Goal: Task Accomplishment & Management: Manage account settings

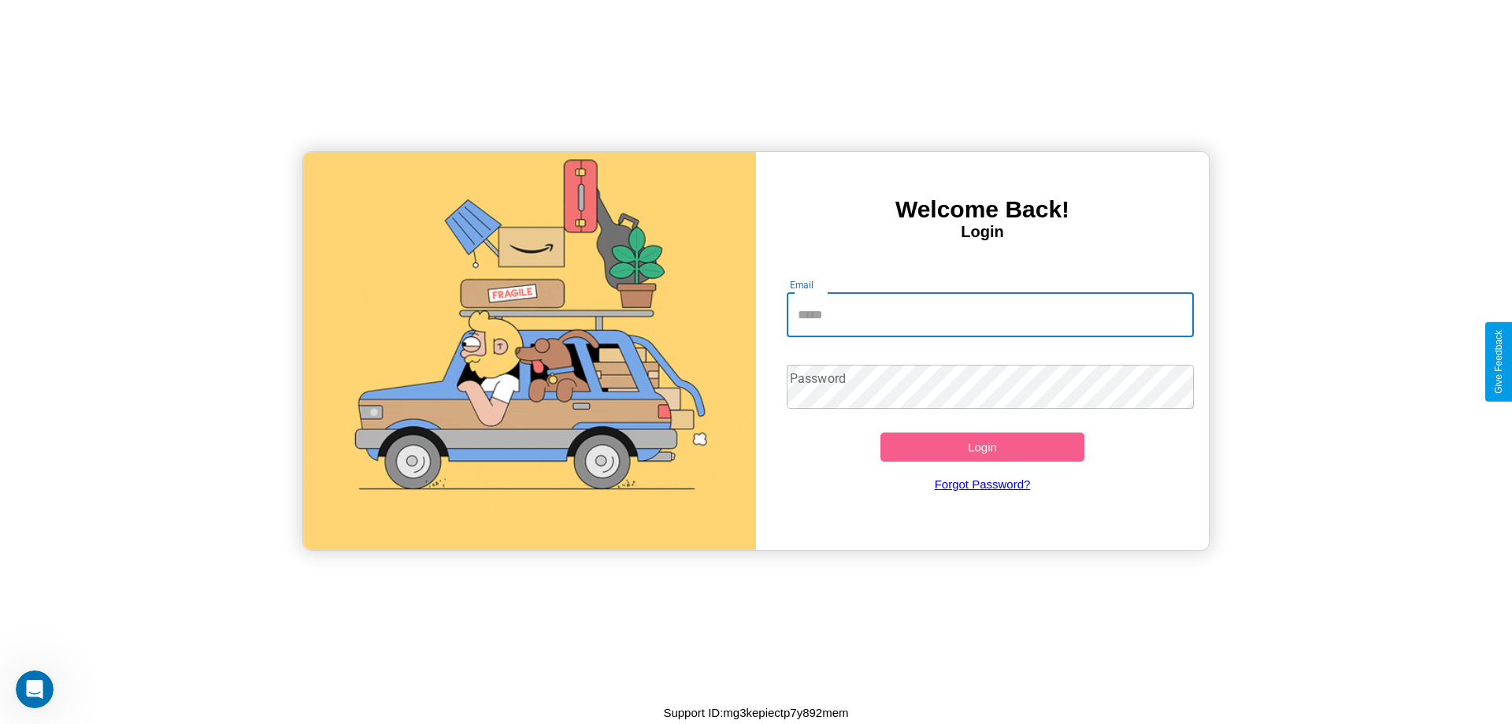
click at [990, 314] on input "Email" at bounding box center [991, 315] width 408 height 44
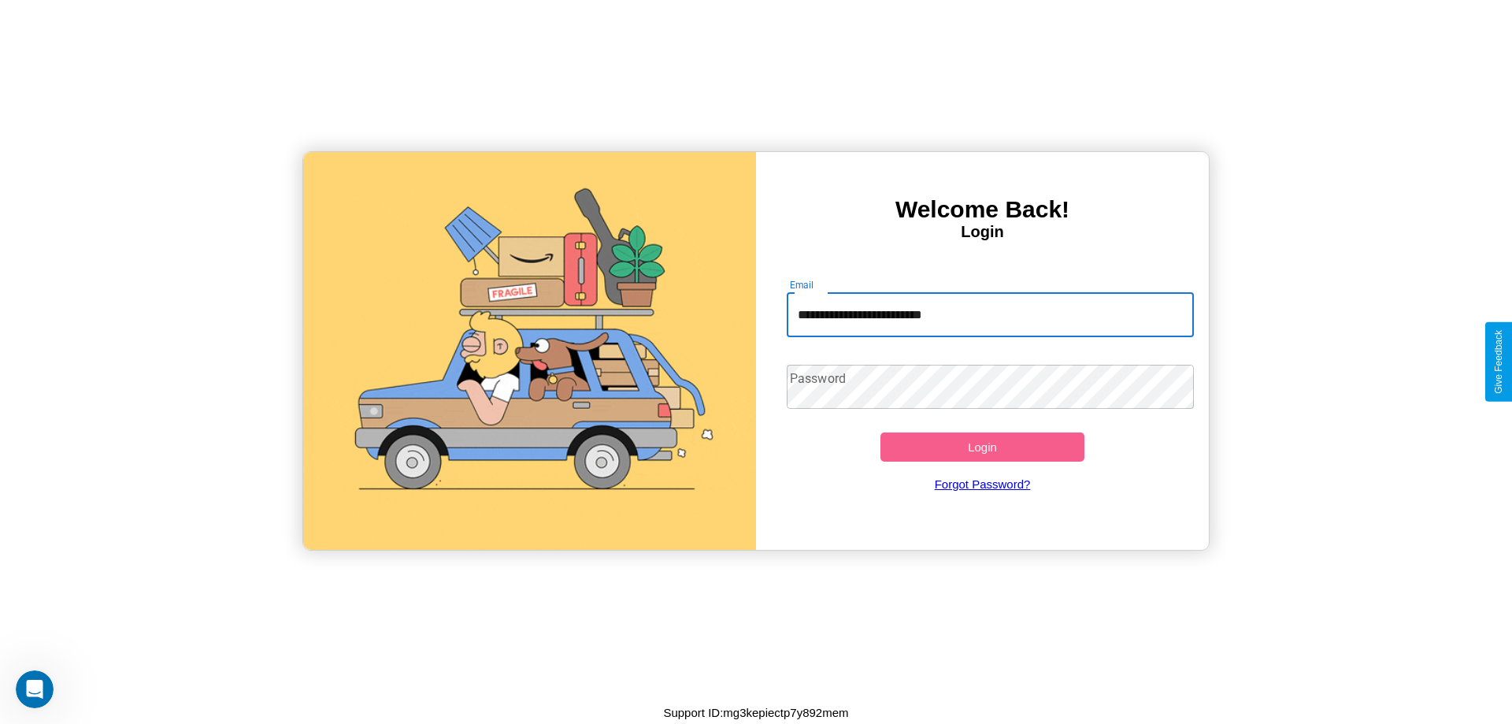
type input "**********"
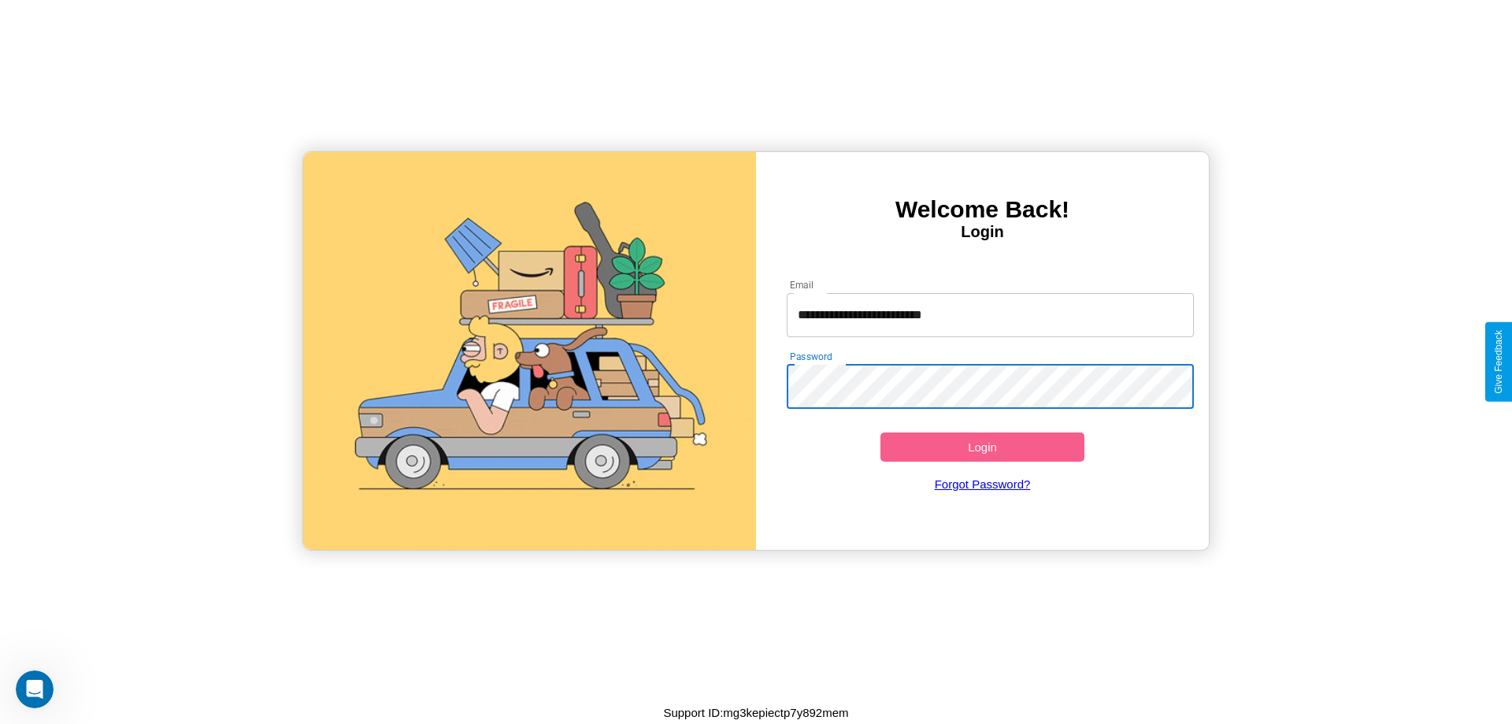
click at [982, 446] on button "Login" at bounding box center [982, 446] width 204 height 29
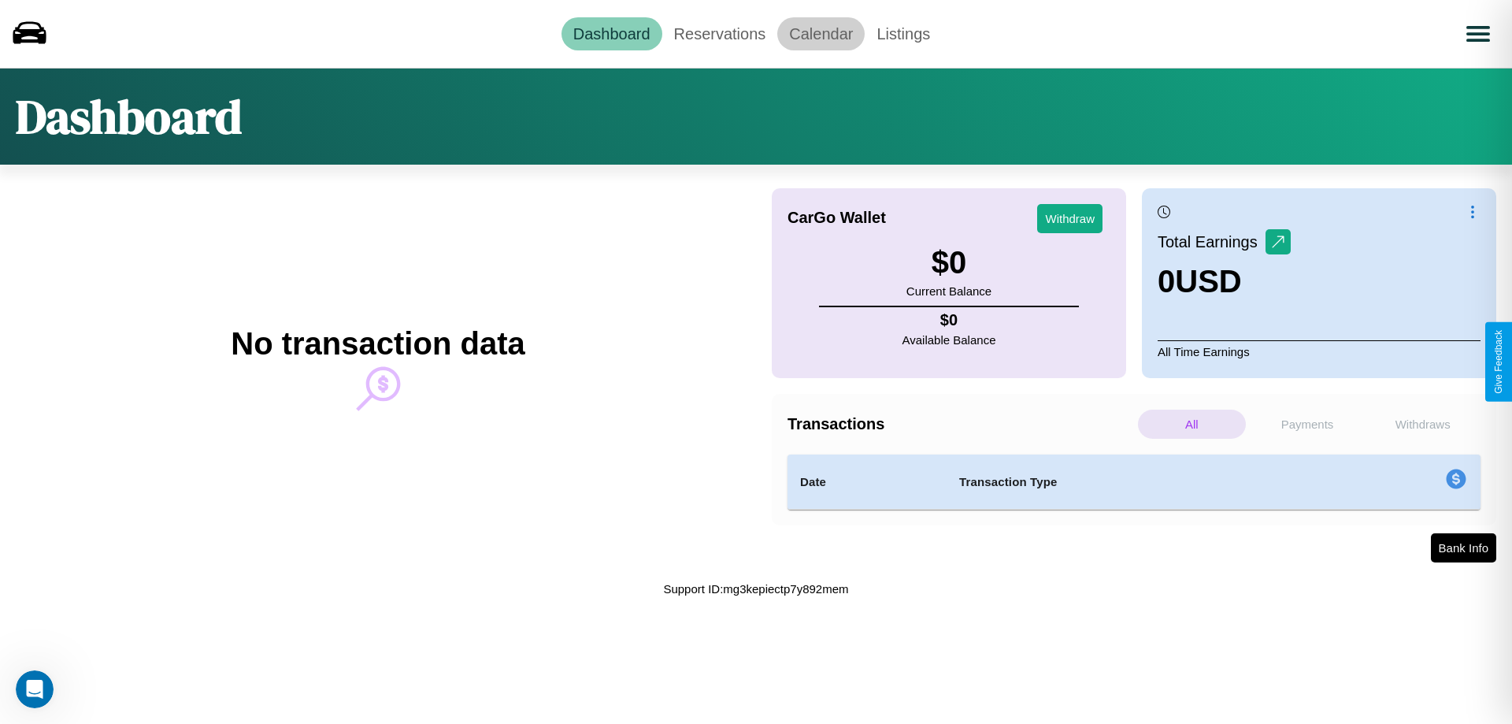
click at [820, 33] on link "Calendar" at bounding box center [820, 33] width 87 height 33
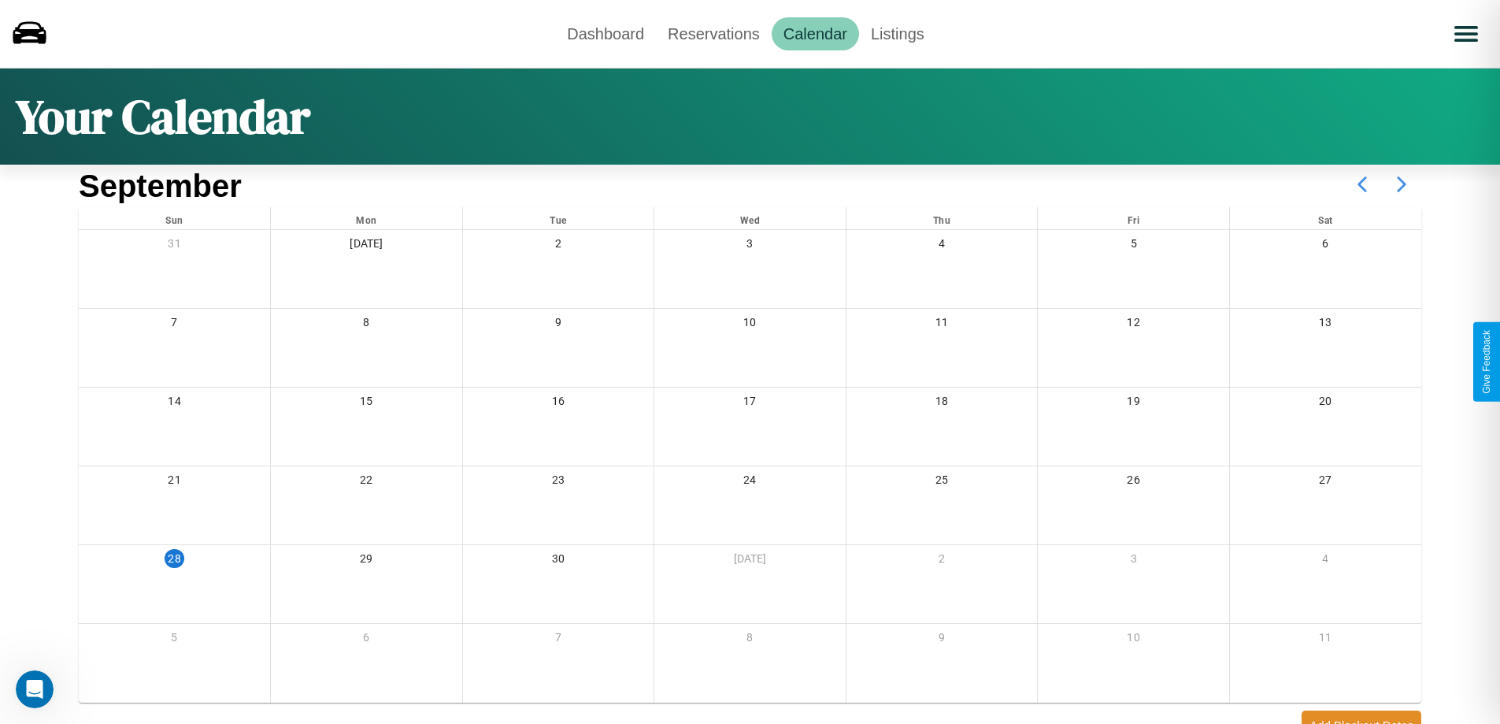
click at [1401, 184] on icon at bounding box center [1401, 184] width 39 height 39
click at [605, 33] on link "Dashboard" at bounding box center [605, 33] width 101 height 33
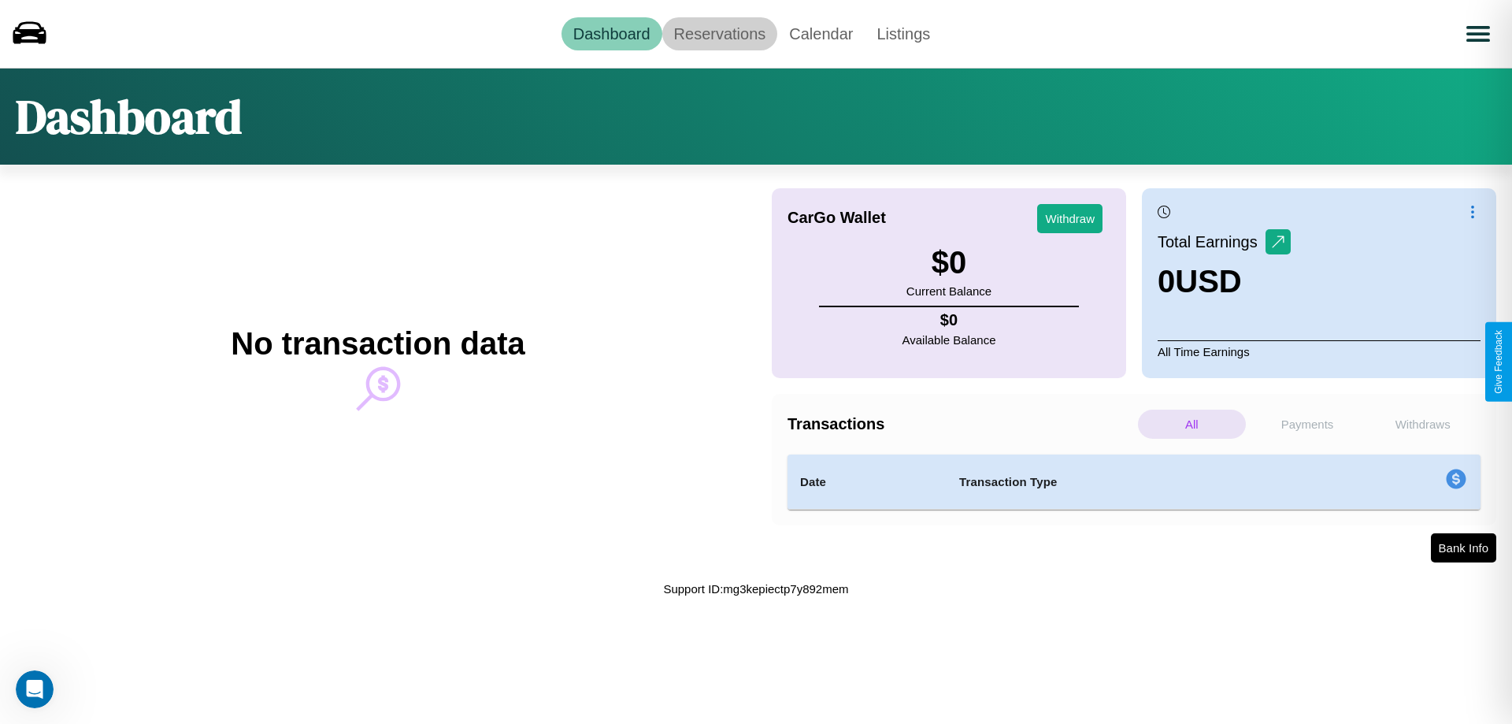
click at [719, 33] on link "Reservations" at bounding box center [720, 33] width 116 height 33
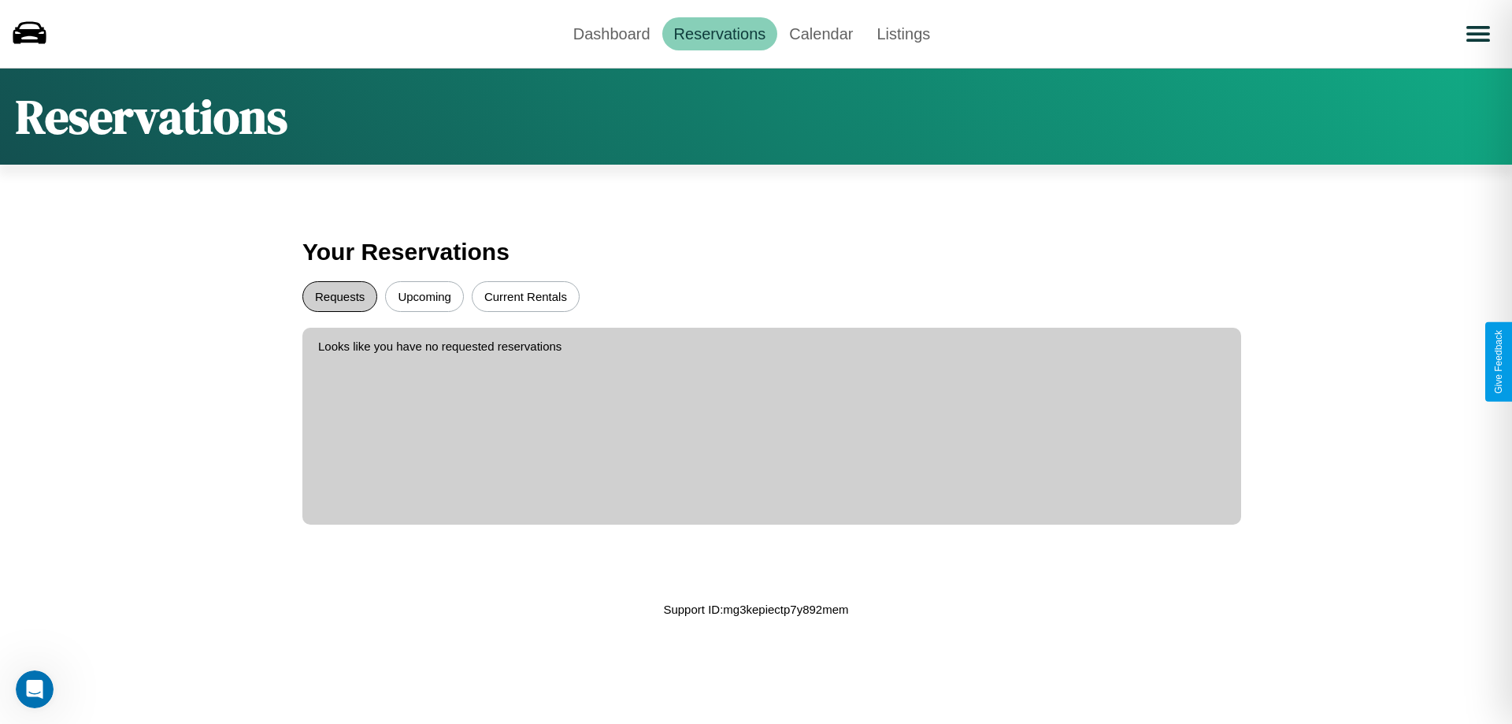
click at [339, 296] on button "Requests" at bounding box center [339, 296] width 75 height 31
click at [424, 296] on button "Upcoming" at bounding box center [424, 296] width 79 height 31
